Goal: Information Seeking & Learning: Find specific fact

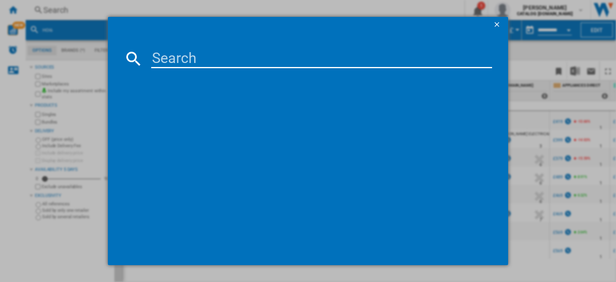
scroll to position [0, 475]
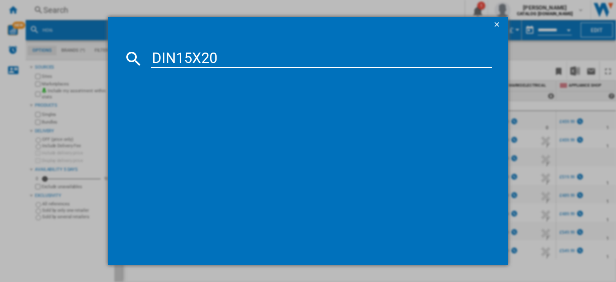
type input "DIN15X20"
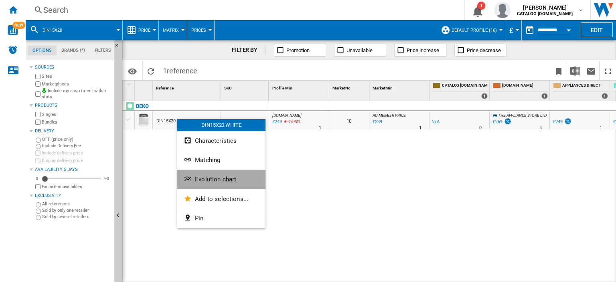
click at [199, 181] on span "Evolution chart" at bounding box center [215, 179] width 41 height 7
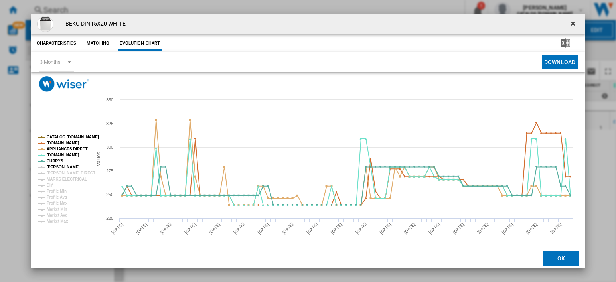
click at [59, 167] on tspan "[PERSON_NAME]" at bounding box center [63, 167] width 33 height 4
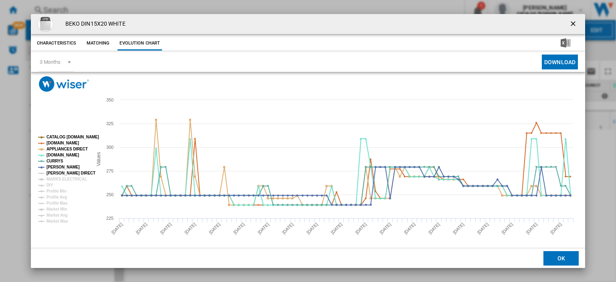
click at [61, 174] on tspan "[PERSON_NAME] DIRECT" at bounding box center [71, 173] width 49 height 4
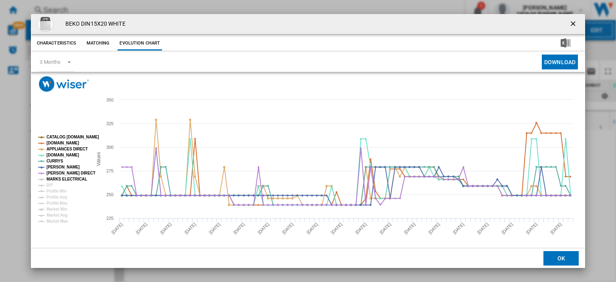
click at [61, 178] on tspan "MARKS ELECTRICAL" at bounding box center [67, 179] width 41 height 4
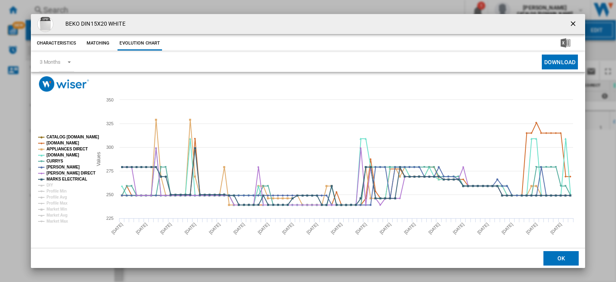
click at [569, 23] on ng-md-icon "getI18NText('BUTTONS.CLOSE_DIALOG')" at bounding box center [574, 25] width 10 height 10
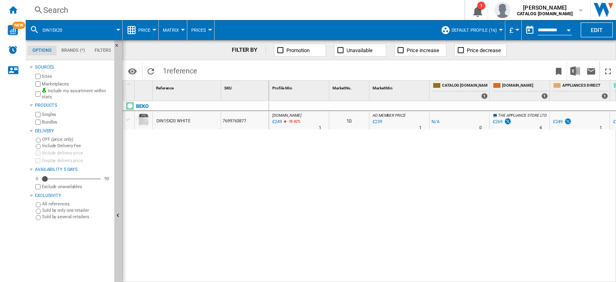
click at [57, 12] on div "Search" at bounding box center [243, 9] width 400 height 11
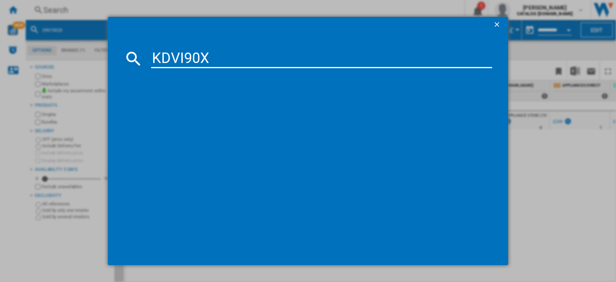
type input "KDVI90X"
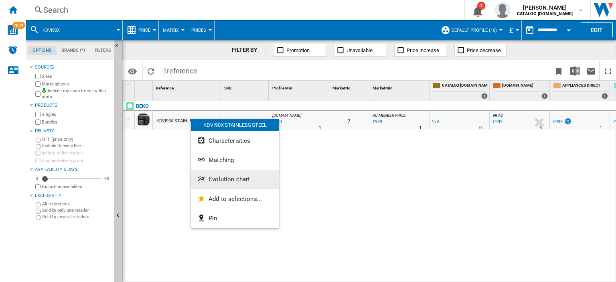
click at [212, 177] on span "Evolution chart" at bounding box center [229, 179] width 41 height 7
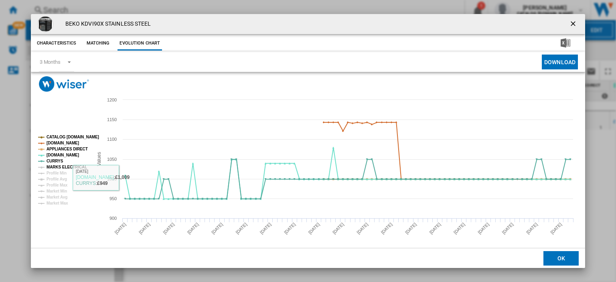
click at [55, 165] on tspan "MARKS ELECTRICAL" at bounding box center [67, 167] width 41 height 4
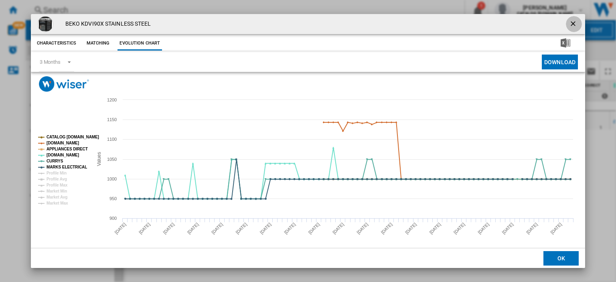
click at [569, 24] on ng-md-icon "getI18NText('BUTTONS.CLOSE_DIALOG')" at bounding box center [574, 25] width 10 height 10
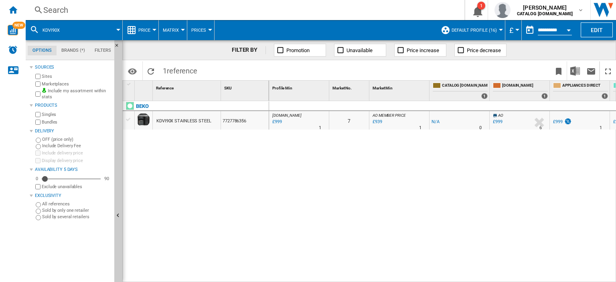
click at [53, 12] on div "Search" at bounding box center [243, 9] width 400 height 11
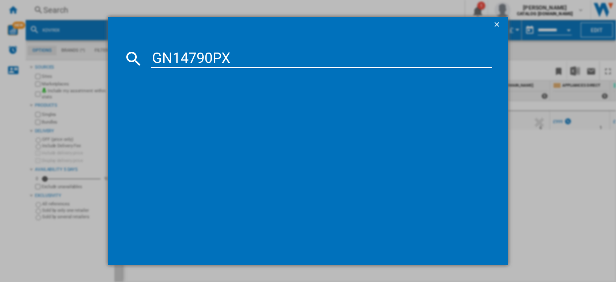
type input "GN14790PX"
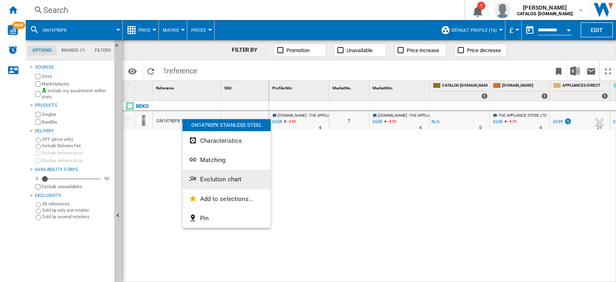
click at [225, 181] on span "Evolution chart" at bounding box center [220, 179] width 41 height 7
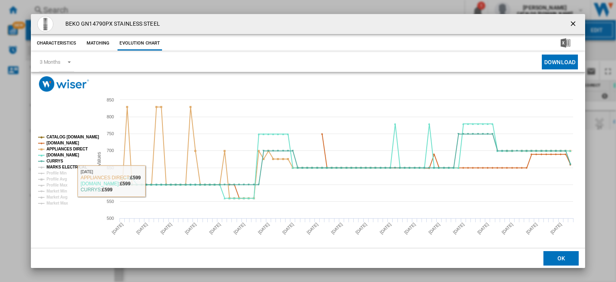
click at [58, 165] on tspan "MARKS ELECTRICAL" at bounding box center [67, 167] width 41 height 4
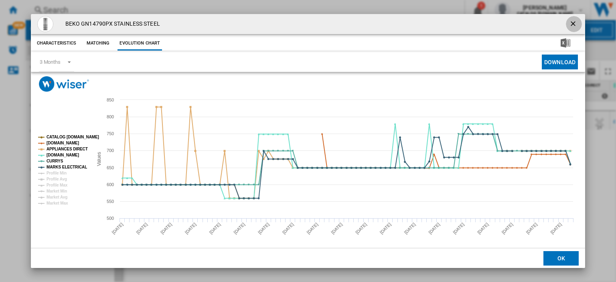
click at [570, 23] on ng-md-icon "getI18NText('BUTTONS.CLOSE_DIALOG')" at bounding box center [574, 25] width 10 height 10
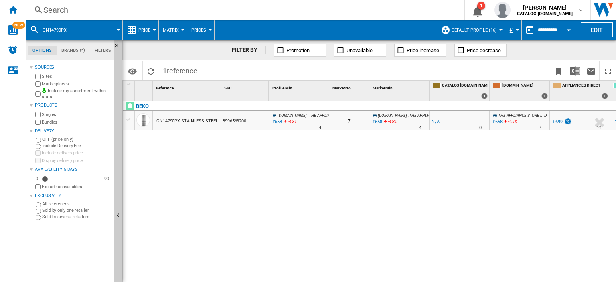
click at [53, 10] on div "Search" at bounding box center [243, 9] width 400 height 11
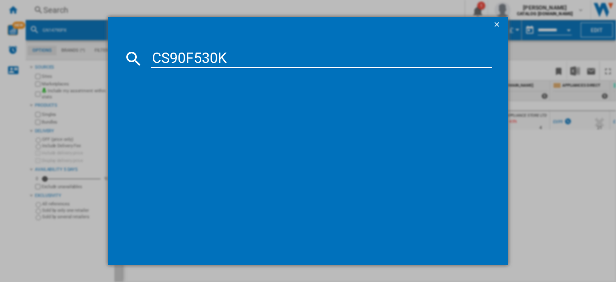
type input "CS90F530K"
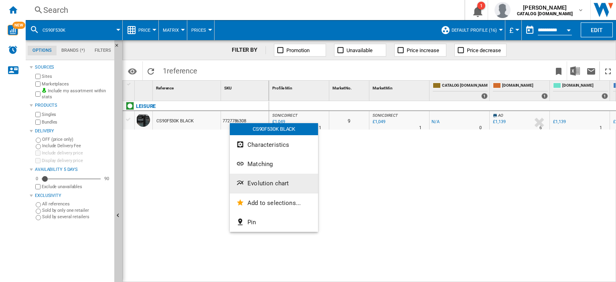
click at [270, 183] on span "Evolution chart" at bounding box center [267, 183] width 41 height 7
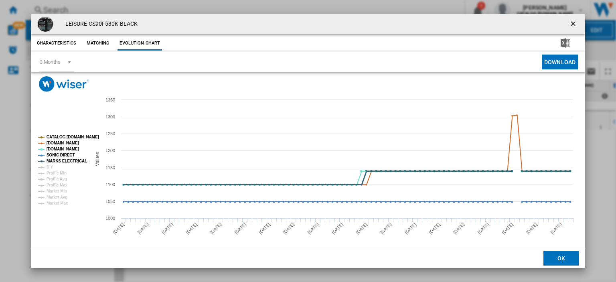
click at [61, 162] on tspan "MARKS ELECTRICAL" at bounding box center [67, 161] width 41 height 4
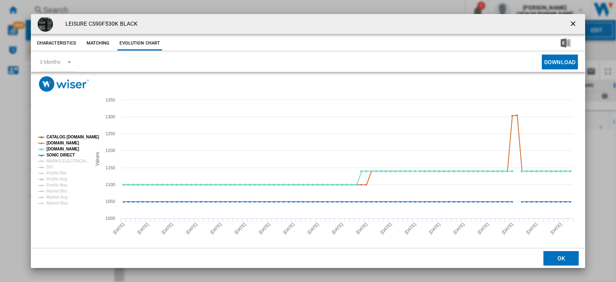
click at [569, 24] on ng-md-icon "getI18NText('BUTTONS.CLOSE_DIALOG')" at bounding box center [574, 25] width 10 height 10
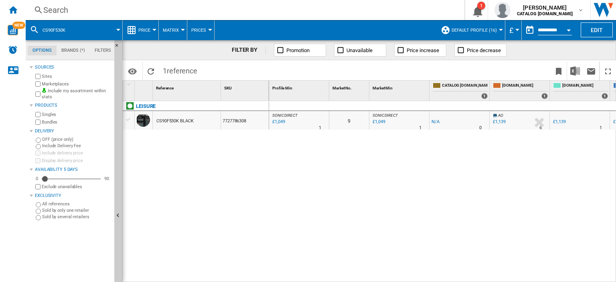
click at [51, 10] on div "Search" at bounding box center [243, 9] width 400 height 11
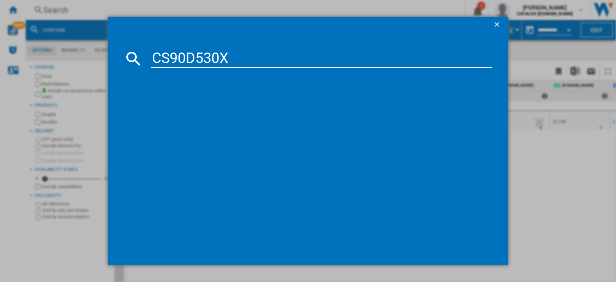
type input "CS90D530X"
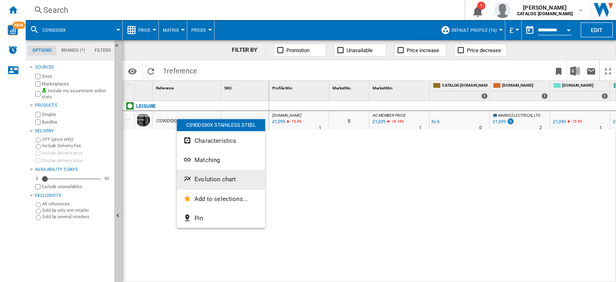
click at [215, 182] on span "Evolution chart" at bounding box center [215, 179] width 41 height 7
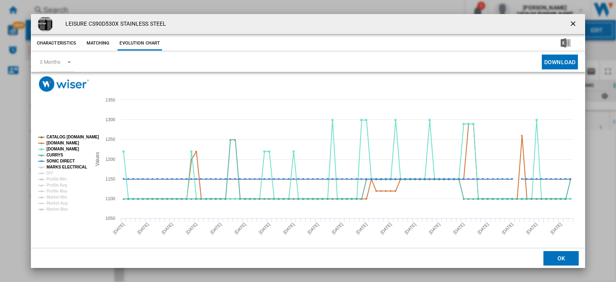
click at [53, 166] on tspan "MARKS ELECTRICAL" at bounding box center [67, 167] width 41 height 4
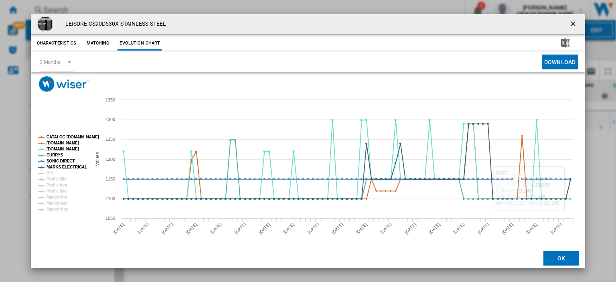
click at [569, 27] on ng-md-icon "getI18NText('BUTTONS.CLOSE_DIALOG')" at bounding box center [574, 25] width 10 height 10
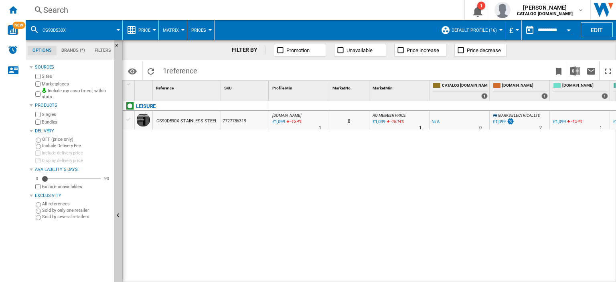
click at [279, 122] on div "£1,099" at bounding box center [278, 122] width 14 height 8
click at [56, 8] on div "Search" at bounding box center [243, 9] width 400 height 11
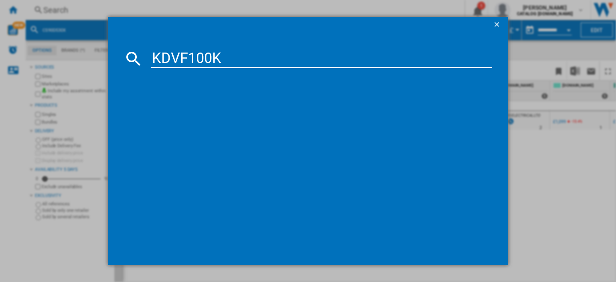
type input "KDVF100K"
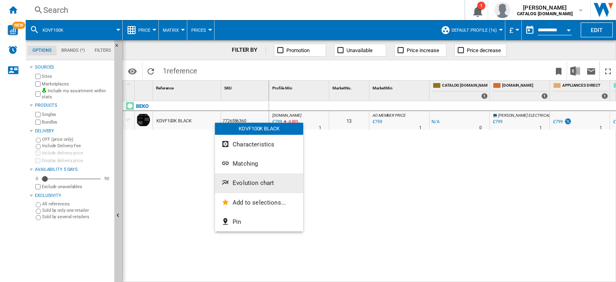
click at [250, 181] on span "Evolution chart" at bounding box center [253, 182] width 41 height 7
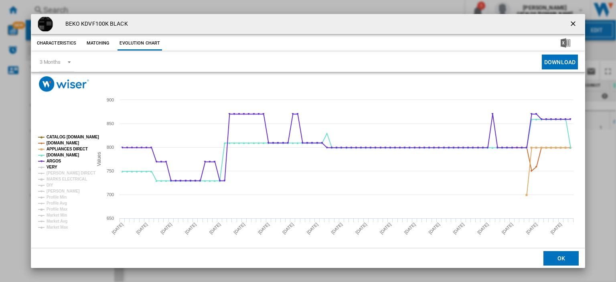
click at [47, 168] on tspan "VERY" at bounding box center [52, 167] width 11 height 4
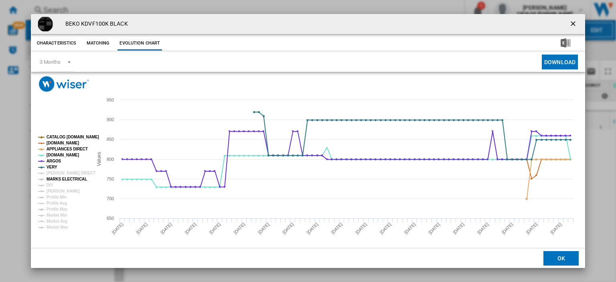
click at [51, 177] on tspan "MARKS ELECTRICAL" at bounding box center [67, 179] width 41 height 4
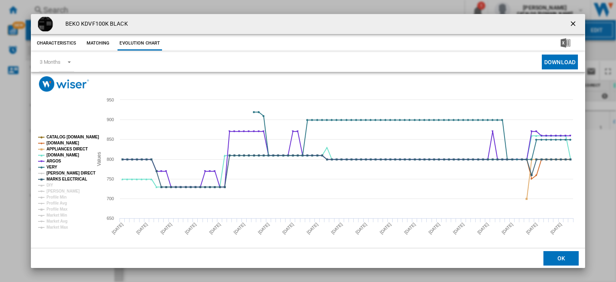
click at [51, 172] on tspan "[PERSON_NAME] DIRECT" at bounding box center [71, 173] width 49 height 4
click at [570, 20] on ng-md-icon "getI18NText('BUTTONS.CLOSE_DIALOG')" at bounding box center [574, 25] width 10 height 10
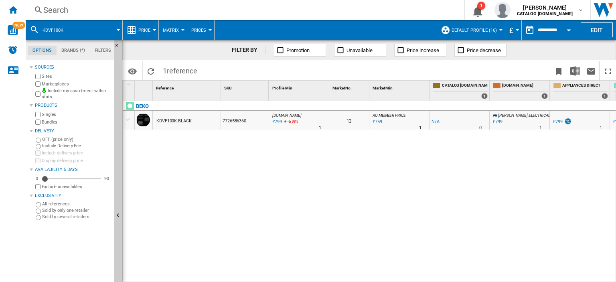
click at [46, 10] on div "Search" at bounding box center [243, 9] width 400 height 11
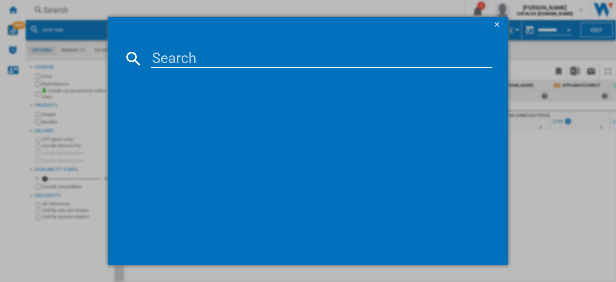
paste input "CK100C210T"
type input "CK100C210T"
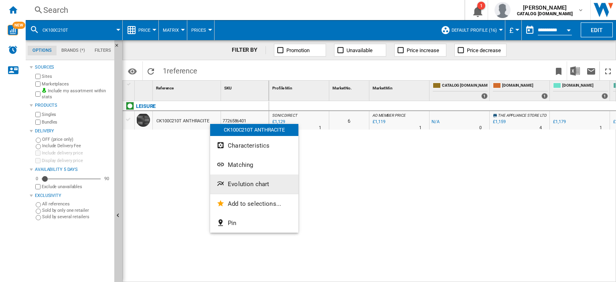
click at [241, 184] on span "Evolution chart" at bounding box center [248, 184] width 41 height 7
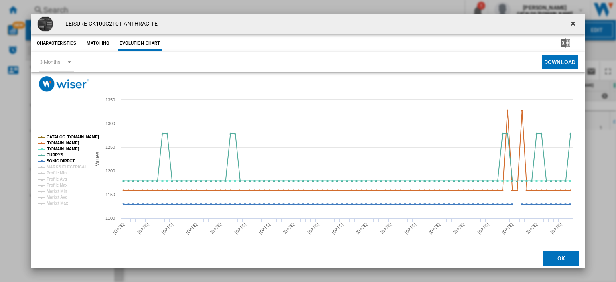
click at [67, 163] on tspan "SONIC DIRECT" at bounding box center [61, 161] width 28 height 4
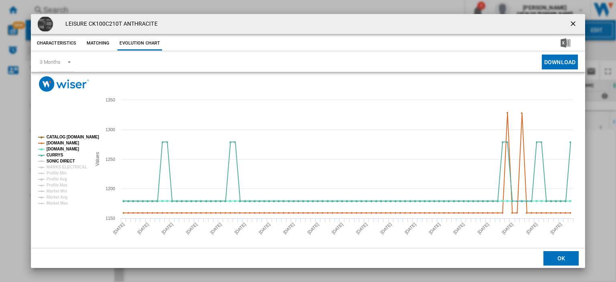
click at [65, 160] on tspan "SONIC DIRECT" at bounding box center [61, 161] width 28 height 4
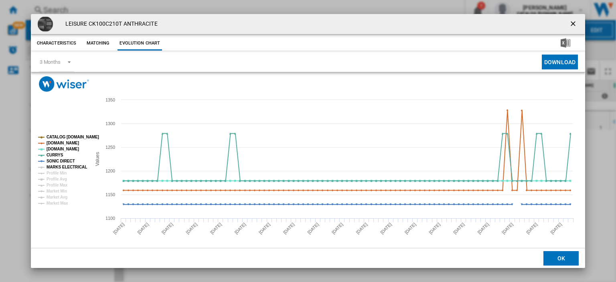
click at [66, 167] on tspan "MARKS ELECTRICAL" at bounding box center [67, 167] width 41 height 4
